Goal: Transaction & Acquisition: Purchase product/service

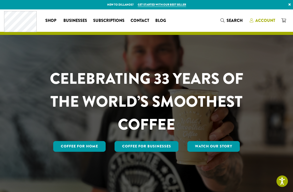
click at [265, 21] on span "Account" at bounding box center [266, 21] width 20 height 6
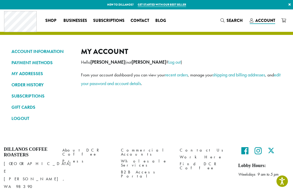
scroll to position [17, 0]
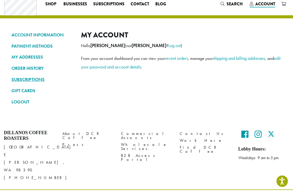
click at [38, 79] on link "SUBSCRIPTIONS" at bounding box center [42, 79] width 62 height 9
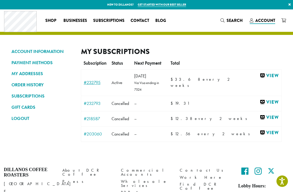
click at [104, 80] on link "#232795" at bounding box center [95, 82] width 23 height 5
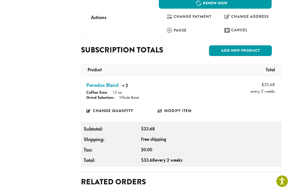
scroll to position [182, 0]
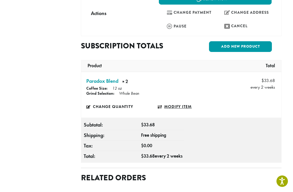
click at [169, 101] on link "Modify item" at bounding box center [194, 107] width 72 height 12
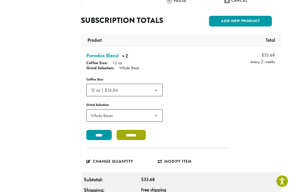
scroll to position [206, 0]
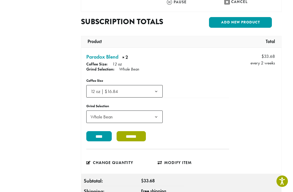
click at [137, 131] on input "******" at bounding box center [131, 136] width 29 height 10
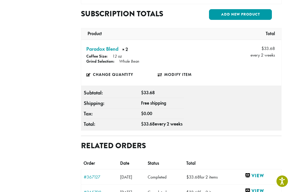
scroll to position [210, 0]
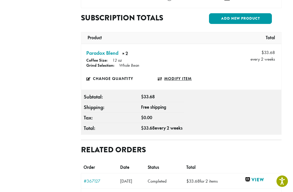
click at [178, 73] on link "Modify item" at bounding box center [194, 79] width 72 height 12
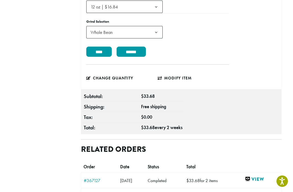
scroll to position [289, 0]
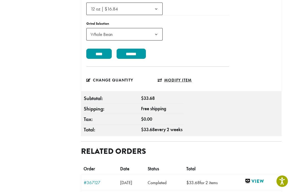
click at [178, 74] on link "Modify item" at bounding box center [194, 80] width 72 height 12
click at [106, 74] on link "Change quantity" at bounding box center [122, 80] width 72 height 12
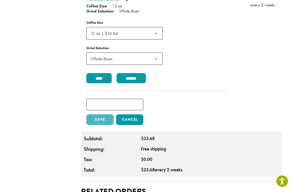
scroll to position [265, 0]
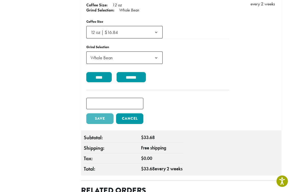
click at [132, 98] on input "*" at bounding box center [114, 103] width 57 height 11
click at [141, 99] on input "*" at bounding box center [114, 103] width 57 height 11
type input "*"
click at [141, 98] on input "*" at bounding box center [114, 103] width 57 height 11
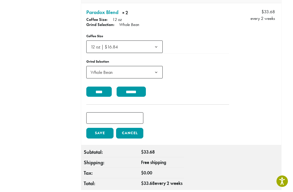
scroll to position [252, 0]
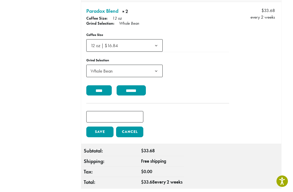
click at [106, 127] on link "Save" at bounding box center [99, 132] width 27 height 11
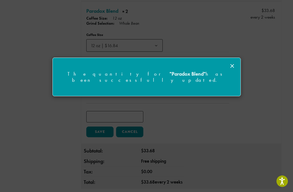
click at [232, 67] on icon at bounding box center [232, 66] width 6 height 6
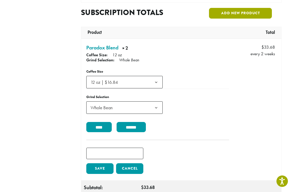
scroll to position [216, 0]
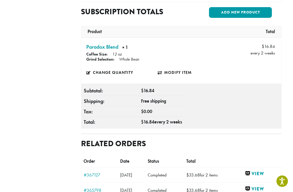
click at [55, 77] on nav "ACCOUNT INFORMATION PAYMENT METHODS MY ADDRESSES ORDER HISTORY SUBSCRIPTIONS GI…" at bounding box center [42, 104] width 62 height 546
click at [55, 76] on nav "ACCOUNT INFORMATION PAYMENT METHODS MY ADDRESSES ORDER HISTORY SUBSCRIPTIONS GI…" at bounding box center [42, 104] width 62 height 546
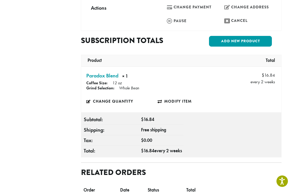
scroll to position [183, 0]
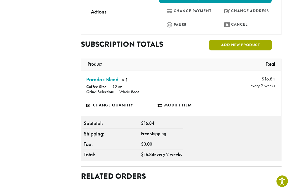
click at [233, 40] on link "Add new product" at bounding box center [240, 45] width 63 height 11
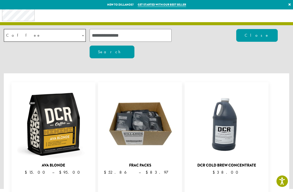
scroll to position [0, 0]
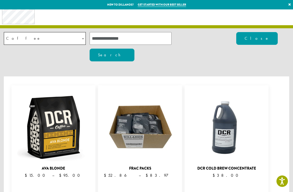
click at [116, 43] on input "search" at bounding box center [131, 38] width 82 height 13
type input "*****"
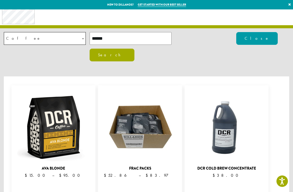
click at [135, 49] on button "Search" at bounding box center [112, 55] width 45 height 13
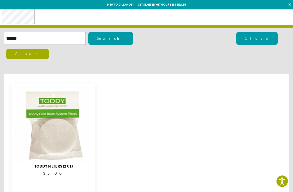
click at [32, 41] on input "*****" at bounding box center [45, 38] width 82 height 13
type input "*"
type input "**********"
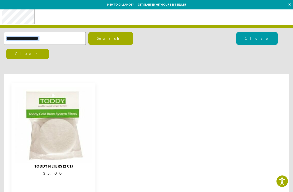
drag, startPoint x: 103, startPoint y: 29, endPoint x: 102, endPoint y: 40, distance: 11.0
click at [102, 40] on div "**********" at bounding box center [146, 96] width 293 height 192
click at [102, 41] on button "Search" at bounding box center [110, 38] width 45 height 13
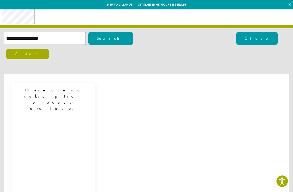
click at [48, 44] on input "**********" at bounding box center [45, 38] width 82 height 13
drag, startPoint x: 31, startPoint y: 40, endPoint x: -10, endPoint y: 33, distance: 41.4
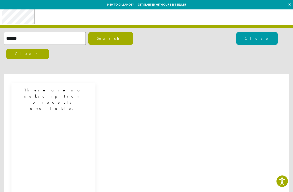
type input "******"
click at [109, 41] on button "Search" at bounding box center [110, 38] width 45 height 13
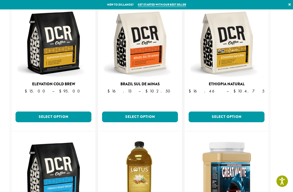
scroll to position [345, 0]
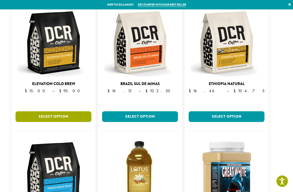
click at [52, 111] on link "Select option" at bounding box center [54, 116] width 76 height 11
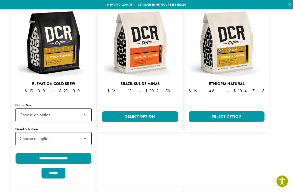
click at [60, 109] on span "Choose an option" at bounding box center [53, 115] width 76 height 13
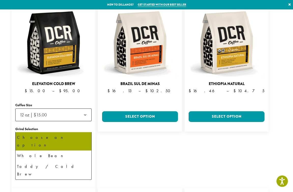
click at [50, 134] on span "Choose an option" at bounding box center [37, 139] width 38 height 10
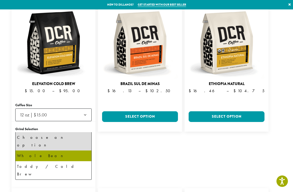
select select "*********"
select select "**********"
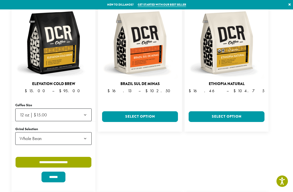
click at [47, 157] on input "**********" at bounding box center [54, 162] width 76 height 11
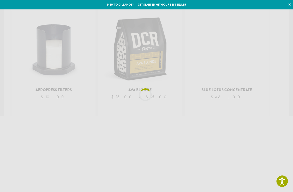
scroll to position [76, 0]
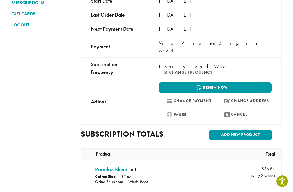
scroll to position [94, 0]
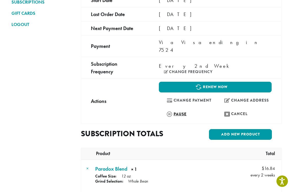
click at [179, 109] on link "Pause" at bounding box center [186, 114] width 55 height 11
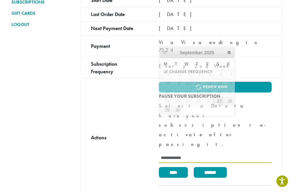
click at [178, 153] on input "text" at bounding box center [215, 158] width 113 height 10
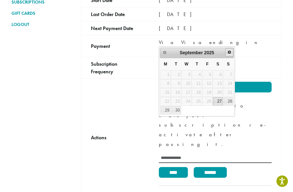
click at [230, 51] on span "Next" at bounding box center [230, 52] width 4 height 4
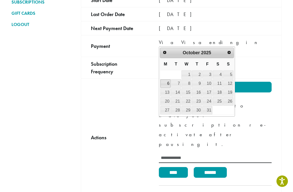
click at [168, 85] on link "6" at bounding box center [166, 84] width 10 height 8
type input "**********"
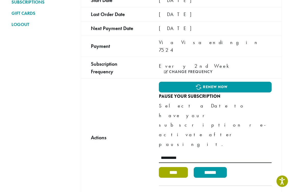
click at [174, 167] on input "****" at bounding box center [173, 172] width 29 height 11
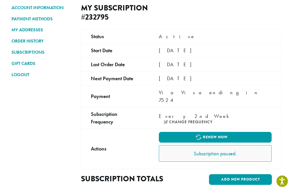
scroll to position [0, 0]
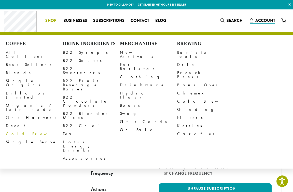
click at [16, 130] on link "Cold Brew" at bounding box center [34, 134] width 57 height 8
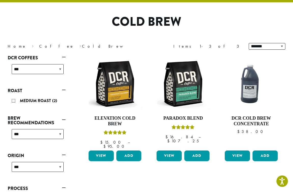
scroll to position [34, 0]
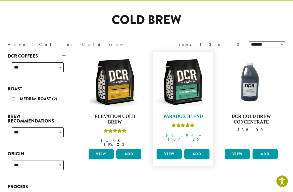
click at [187, 91] on img at bounding box center [183, 82] width 56 height 56
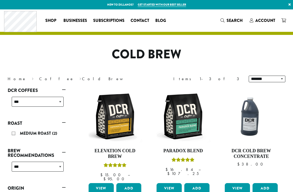
scroll to position [34, 0]
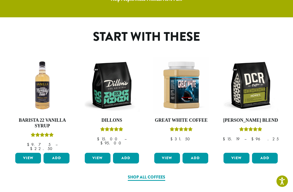
scroll to position [212, 0]
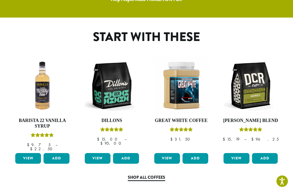
click at [154, 175] on link "Shop All Coffees" at bounding box center [146, 178] width 37 height 7
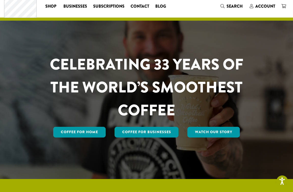
scroll to position [0, 0]
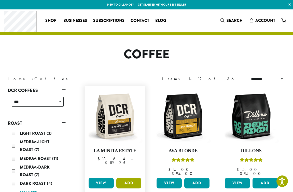
click at [130, 180] on button "Add" at bounding box center [128, 183] width 25 height 11
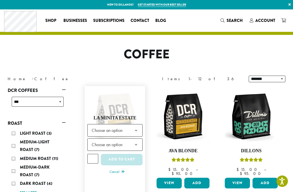
click at [126, 131] on span "Choose an option" at bounding box center [109, 130] width 38 height 10
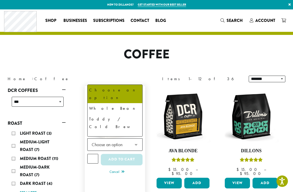
click at [121, 146] on span "Choose an option" at bounding box center [109, 145] width 38 height 10
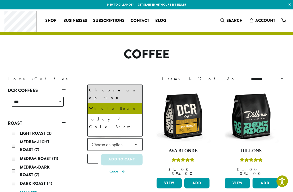
select select "*********"
select select "**********"
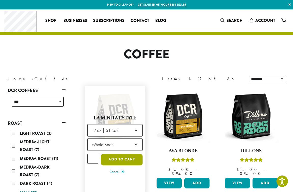
click at [130, 160] on button "Add to cart" at bounding box center [122, 159] width 42 height 11
click at [230, 18] on span "Search" at bounding box center [235, 21] width 16 height 6
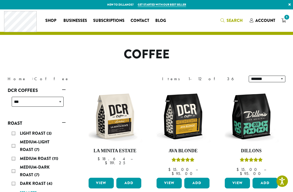
click at [228, 19] on span "Search" at bounding box center [235, 21] width 16 height 6
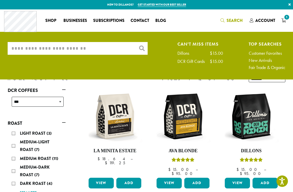
click at [95, 49] on input "What are you searching for?" at bounding box center [78, 48] width 140 height 13
click at [41, 49] on input "**********" at bounding box center [78, 48] width 140 height 13
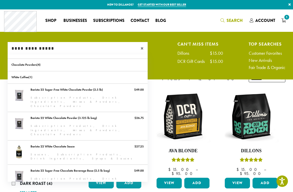
click at [62, 52] on input "**********" at bounding box center [78, 48] width 140 height 13
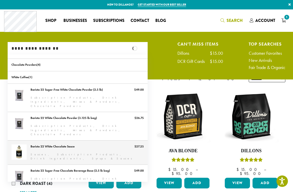
type input "**********"
click at [46, 141] on link "Barista 22 White Chocolate Sauce" at bounding box center [78, 153] width 140 height 24
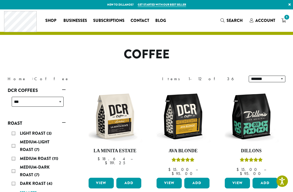
scroll to position [1, 0]
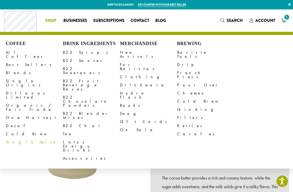
click at [52, 20] on li "Coffee All Coffees Best Sellers Blends Single Origins Dillanos Limited Organic …" at bounding box center [51, 21] width 18 height 8
click at [137, 62] on link "For Baristas" at bounding box center [148, 67] width 57 height 12
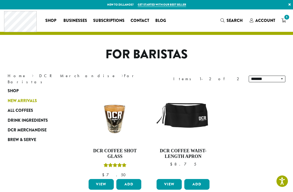
click at [27, 100] on span "New Arrivals" at bounding box center [22, 101] width 29 height 6
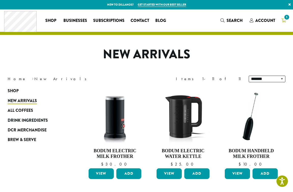
click at [286, 21] on icon "1" at bounding box center [284, 20] width 5 height 4
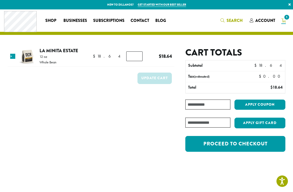
click at [238, 22] on span "Search" at bounding box center [235, 21] width 16 height 6
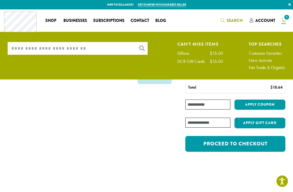
click at [254, 54] on link "Customer Favorites" at bounding box center [267, 53] width 37 height 5
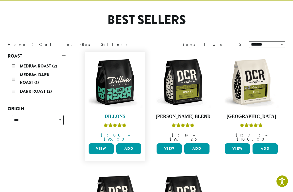
scroll to position [35, 0]
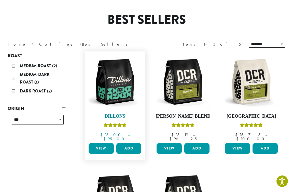
click at [117, 89] on img at bounding box center [115, 82] width 56 height 56
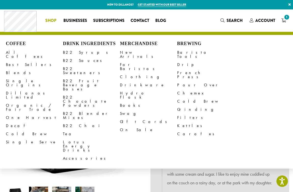
click at [56, 20] on link "Shop" at bounding box center [51, 21] width 18 height 8
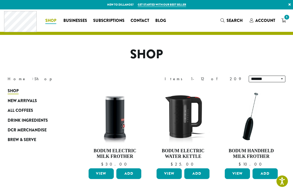
click at [52, 21] on span "Shop" at bounding box center [50, 21] width 11 height 6
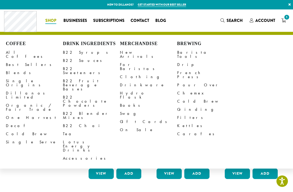
click at [49, 22] on span "Shop" at bounding box center [50, 21] width 11 height 6
click at [130, 81] on link "Drinkware" at bounding box center [148, 85] width 57 height 8
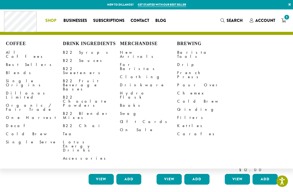
click at [48, 20] on span "Shop" at bounding box center [50, 21] width 11 height 6
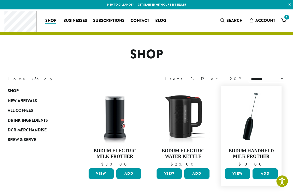
click at [240, 175] on link "View" at bounding box center [237, 173] width 25 height 11
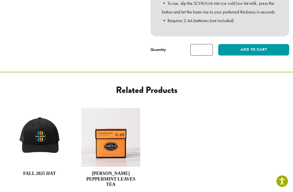
scroll to position [190, 0]
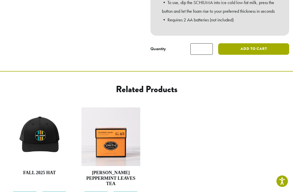
click at [268, 44] on button "Add to cart" at bounding box center [253, 48] width 71 height 11
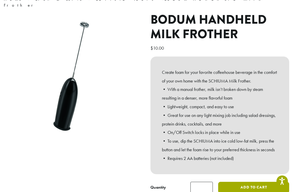
scroll to position [0, 0]
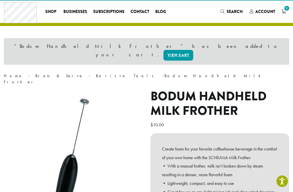
scroll to position [2, 0]
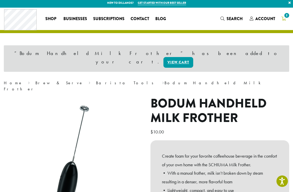
click at [286, 18] on span "2" at bounding box center [287, 15] width 7 height 7
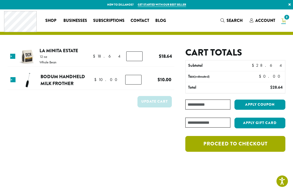
click at [226, 144] on link "Proceed to checkout" at bounding box center [236, 144] width 100 height 16
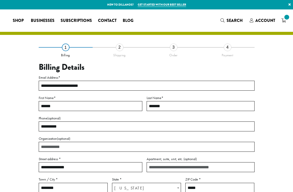
select select "**"
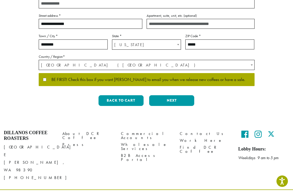
click at [43, 80] on p "BE FIRST! Check this box if you want [PERSON_NAME] to email you when we release…" at bounding box center [147, 79] width 216 height 13
click at [167, 100] on button "Next" at bounding box center [171, 100] width 45 height 11
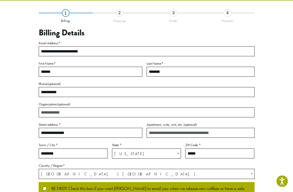
scroll to position [28, 0]
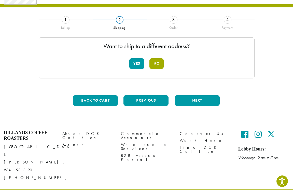
click at [158, 61] on button "No" at bounding box center [157, 63] width 14 height 11
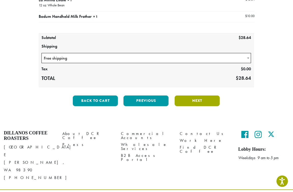
click at [192, 100] on button "Next" at bounding box center [197, 101] width 45 height 11
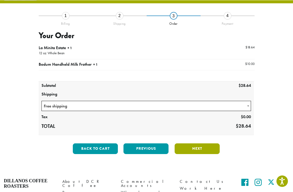
scroll to position [29, 0]
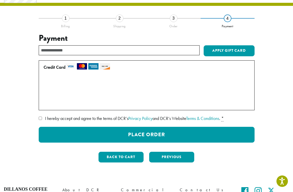
click at [37, 118] on div "**********" at bounding box center [147, 92] width 278 height 149
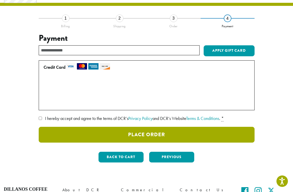
click at [153, 132] on button "Place Order" at bounding box center [147, 135] width 216 height 16
